Goal: Find specific page/section: Find specific page/section

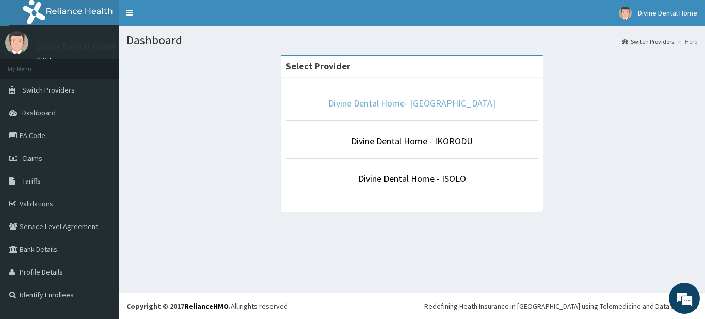
click at [423, 98] on link "Divine Dental Home- [GEOGRAPHIC_DATA]" at bounding box center [411, 103] width 167 height 12
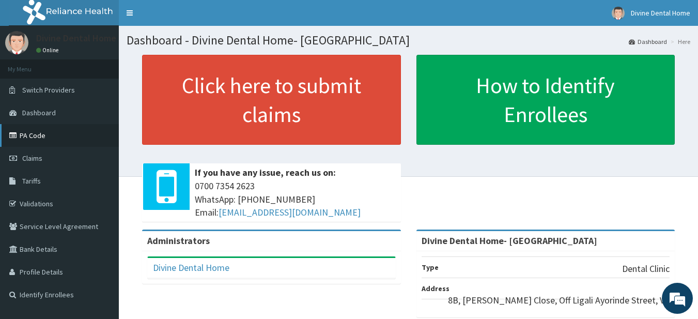
click at [20, 131] on link "PA Code" at bounding box center [59, 135] width 119 height 23
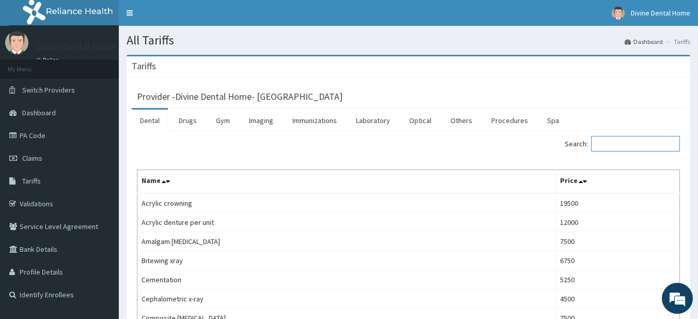
click at [608, 140] on input "Search:" at bounding box center [635, 143] width 89 height 15
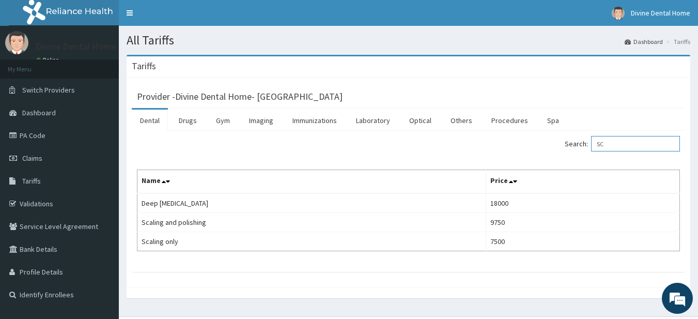
type input "S"
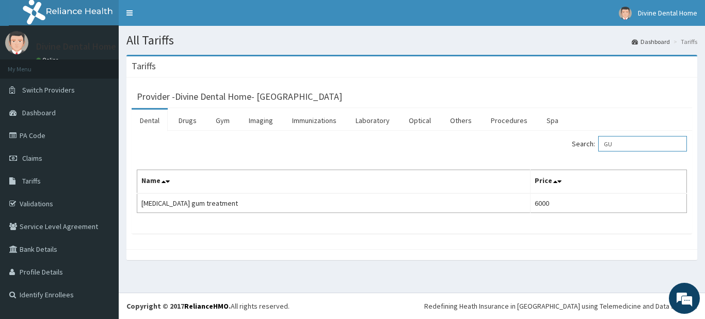
type input "G"
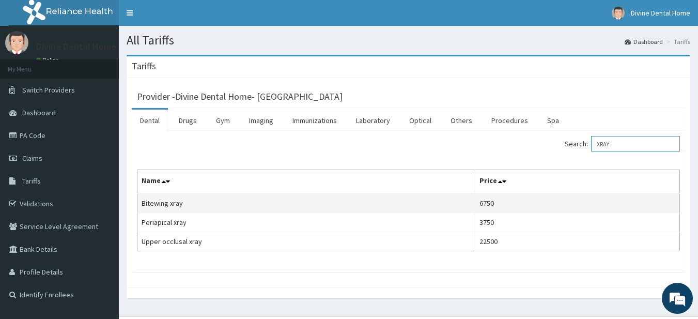
type input "XRAY"
